Goal: Information Seeking & Learning: Check status

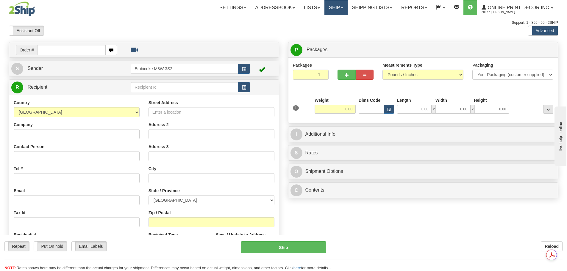
click at [336, 5] on link "Ship" at bounding box center [335, 7] width 23 height 15
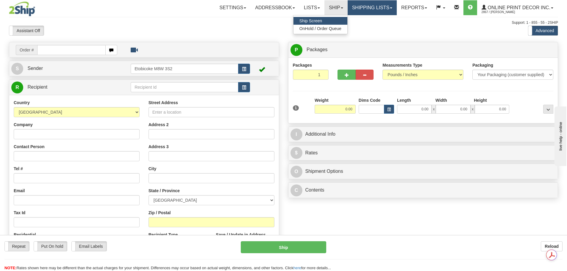
click at [388, 7] on link "Shipping lists" at bounding box center [372, 7] width 49 height 15
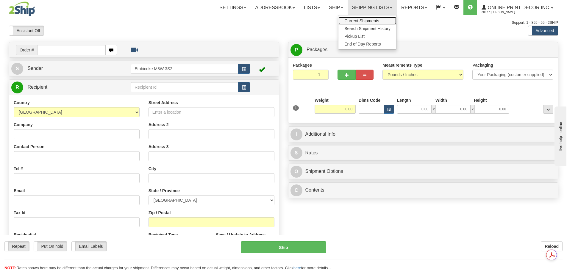
click at [373, 21] on span "Current Shipments" at bounding box center [361, 20] width 35 height 5
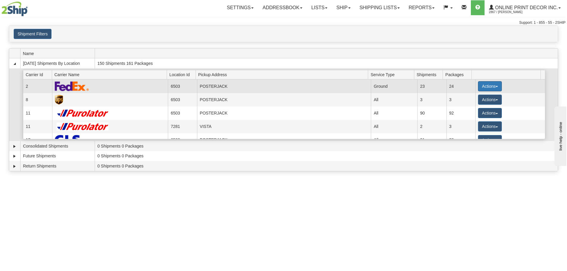
click at [497, 87] on button "Actions" at bounding box center [490, 86] width 24 height 10
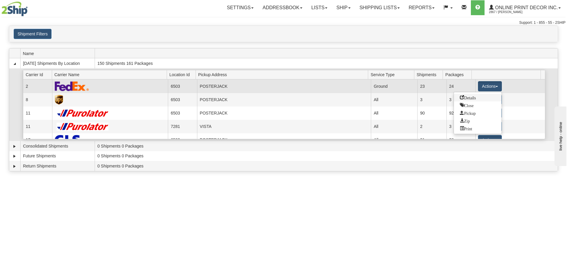
click at [473, 98] on span "Details" at bounding box center [468, 97] width 16 height 4
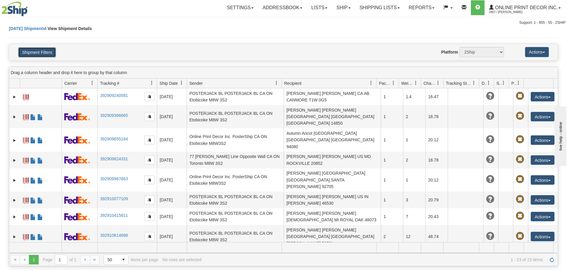
click at [28, 53] on button "Shipment Filters" at bounding box center [37, 52] width 38 height 10
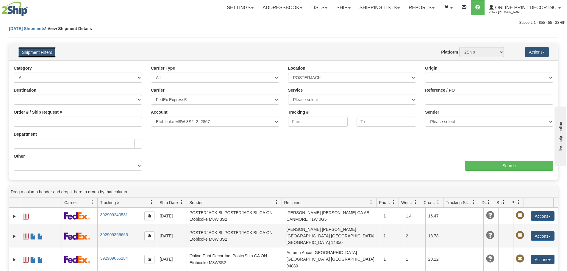
click at [25, 54] on button "Shipment Filters" at bounding box center [37, 52] width 38 height 10
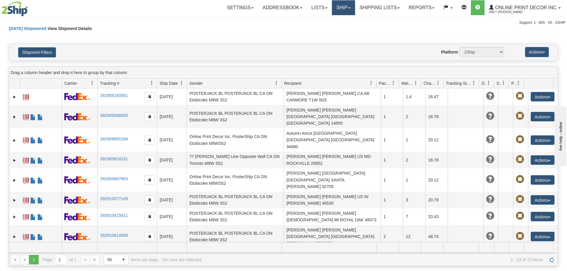
click at [342, 1] on link "Ship" at bounding box center [343, 7] width 23 height 15
click at [385, 9] on link "Shipping lists" at bounding box center [379, 7] width 49 height 15
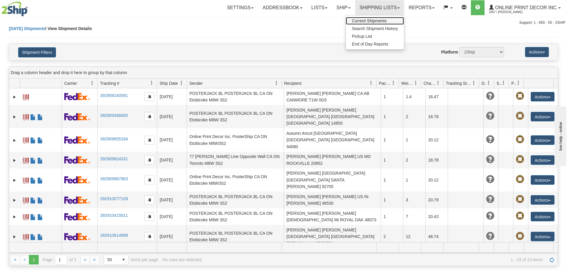
click at [371, 21] on span "Current Shipments" at bounding box center [369, 20] width 35 height 5
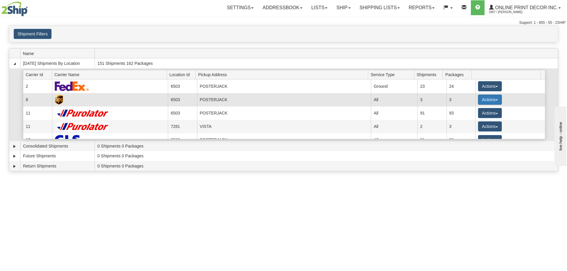
click at [482, 100] on button "Actions" at bounding box center [490, 100] width 24 height 10
click at [475, 113] on link "Details" at bounding box center [478, 111] width 48 height 8
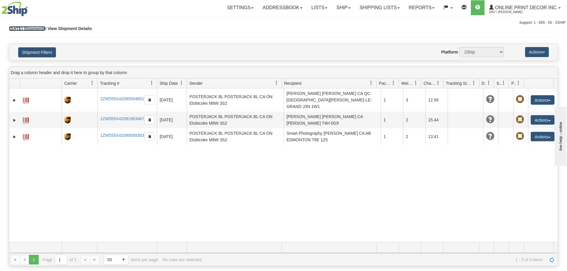
click at [31, 27] on link "[DATE] Shipments" at bounding box center [27, 28] width 36 height 5
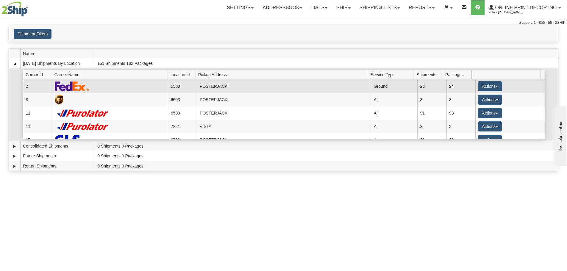
scroll to position [21, 0]
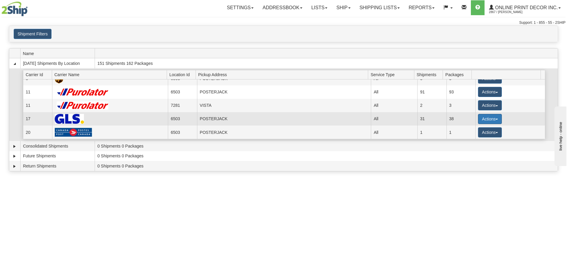
click at [492, 118] on button "Actions" at bounding box center [490, 119] width 24 height 10
click at [464, 131] on span "Details" at bounding box center [468, 130] width 16 height 4
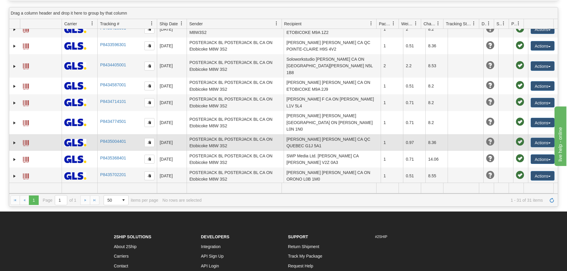
scroll to position [35, 0]
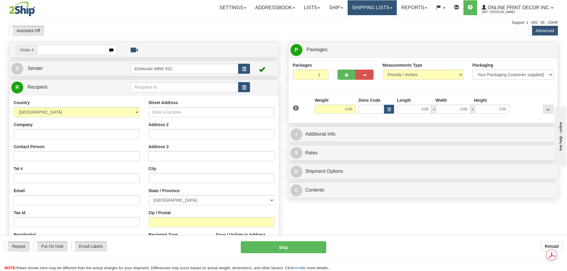
click at [370, 5] on link "Shipping lists" at bounding box center [372, 7] width 49 height 15
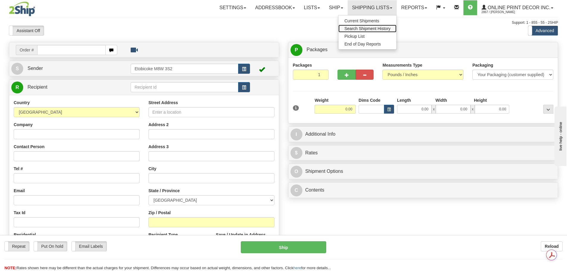
click at [363, 29] on span "Search Shipment History" at bounding box center [367, 28] width 46 height 5
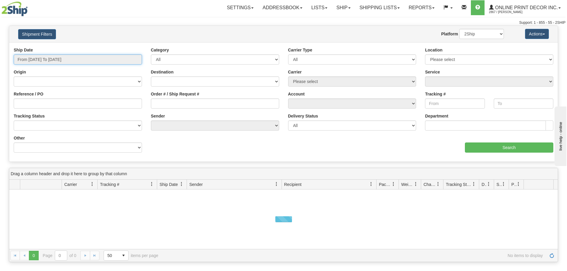
click at [48, 60] on input "From [DATE] To [DATE]" at bounding box center [78, 59] width 128 height 10
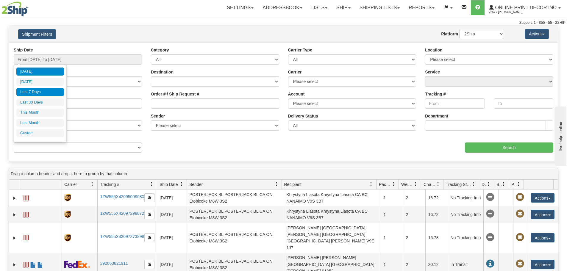
click at [43, 92] on li "Last 7 Days" at bounding box center [40, 92] width 48 height 8
type input "From [DATE] To [DATE]"
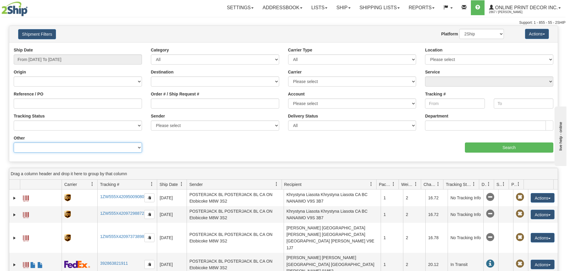
click at [85, 150] on select "Billing Account # Billing Type BOL # (LTL) Commodity Or Documents Consolidation…" at bounding box center [78, 148] width 128 height 10
select select "Recipient_ZIP"
click at [14, 143] on select "Billing Account # Billing Type BOL # (LTL) Commodity Or Documents Consolidation…" at bounding box center [78, 148] width 128 height 10
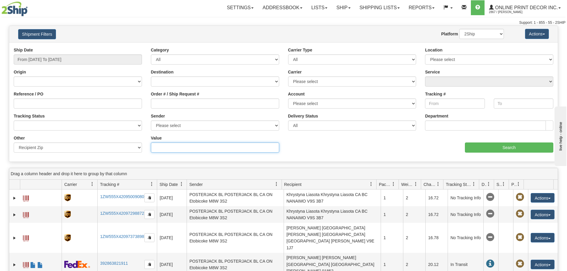
click at [193, 151] on input "Value" at bounding box center [215, 148] width 128 height 10
paste input "11233"
type input "11233"
click at [475, 148] on input "Search" at bounding box center [509, 148] width 88 height 10
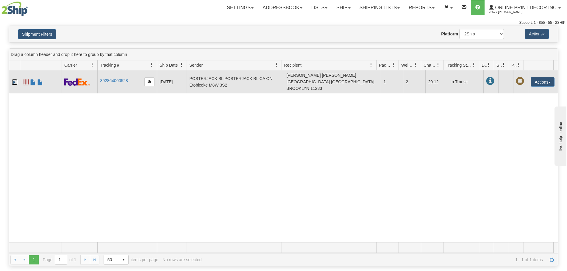
click at [15, 79] on link "Expand" at bounding box center [15, 82] width 6 height 6
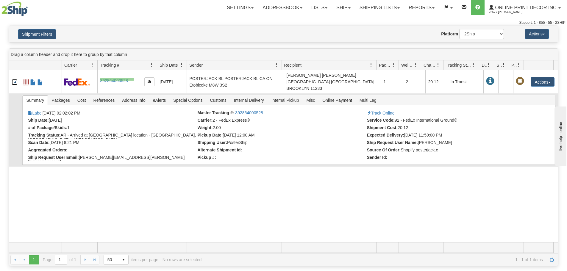
drag, startPoint x: 134, startPoint y: 78, endPoint x: 104, endPoint y: 88, distance: 30.8
click at [102, 85] on td "392864000528" at bounding box center [127, 81] width 60 height 23
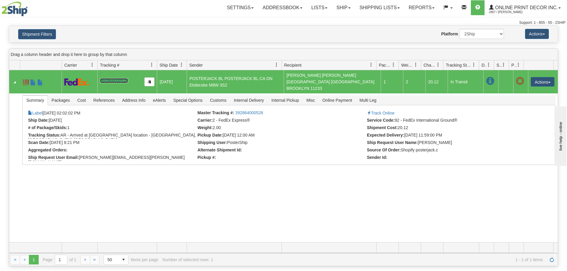
drag, startPoint x: 113, startPoint y: 77, endPoint x: 277, endPoint y: 81, distance: 163.7
click at [292, 85] on td "[PERSON_NAME] [PERSON_NAME] [GEOGRAPHIC_DATA] [GEOGRAPHIC_DATA] BROOKLYN 11233" at bounding box center [332, 81] width 97 height 23
click at [118, 78] on link "392864000528" at bounding box center [114, 80] width 28 height 5
